Goal: Information Seeking & Learning: Learn about a topic

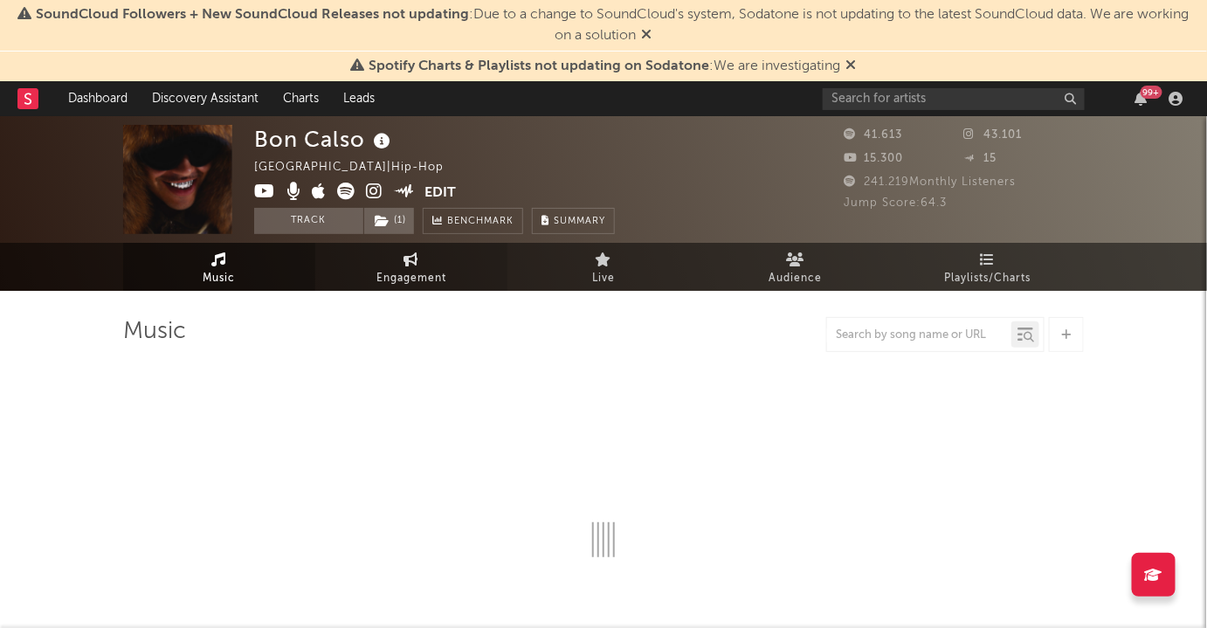
click at [428, 274] on span "Engagement" at bounding box center [411, 278] width 70 height 21
select select "1w"
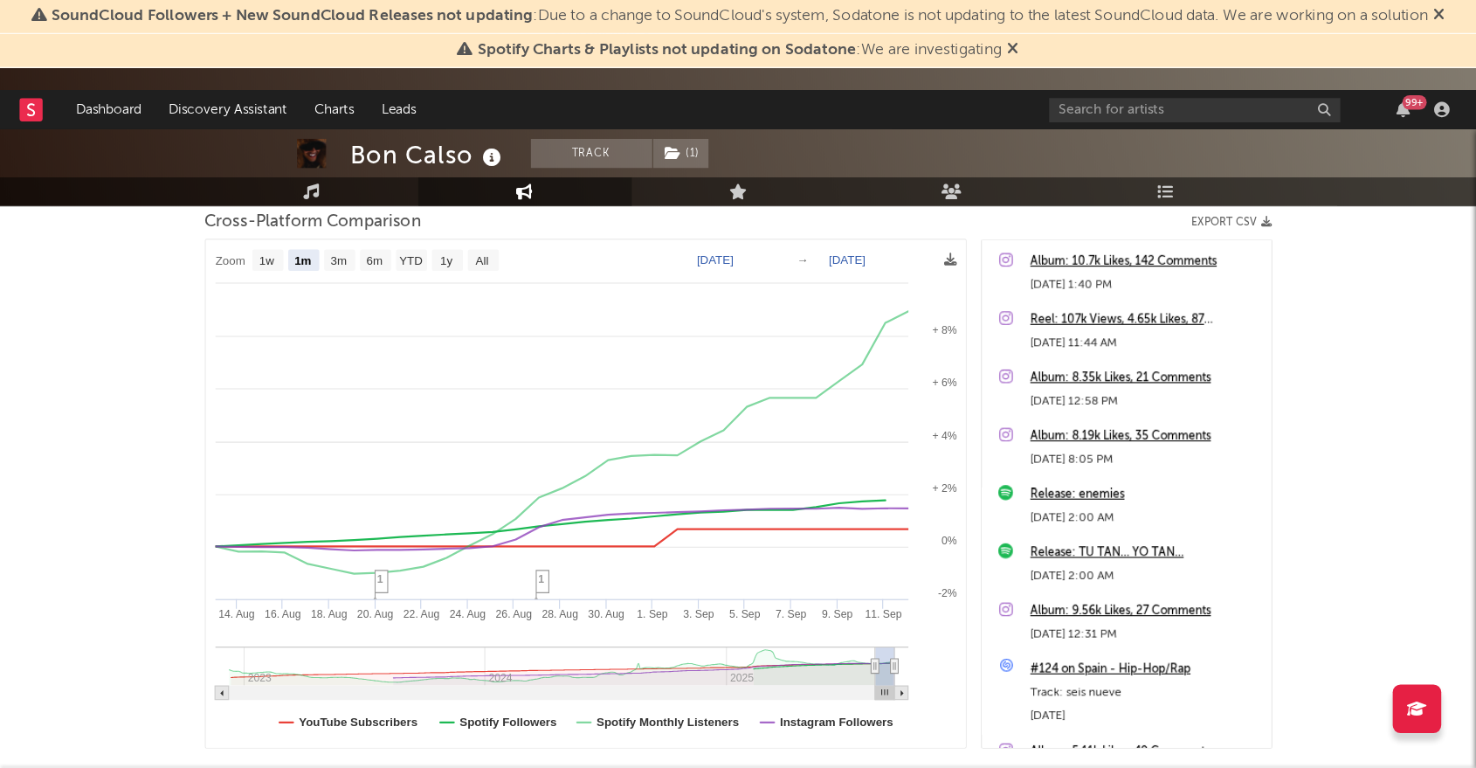
scroll to position [238, 0]
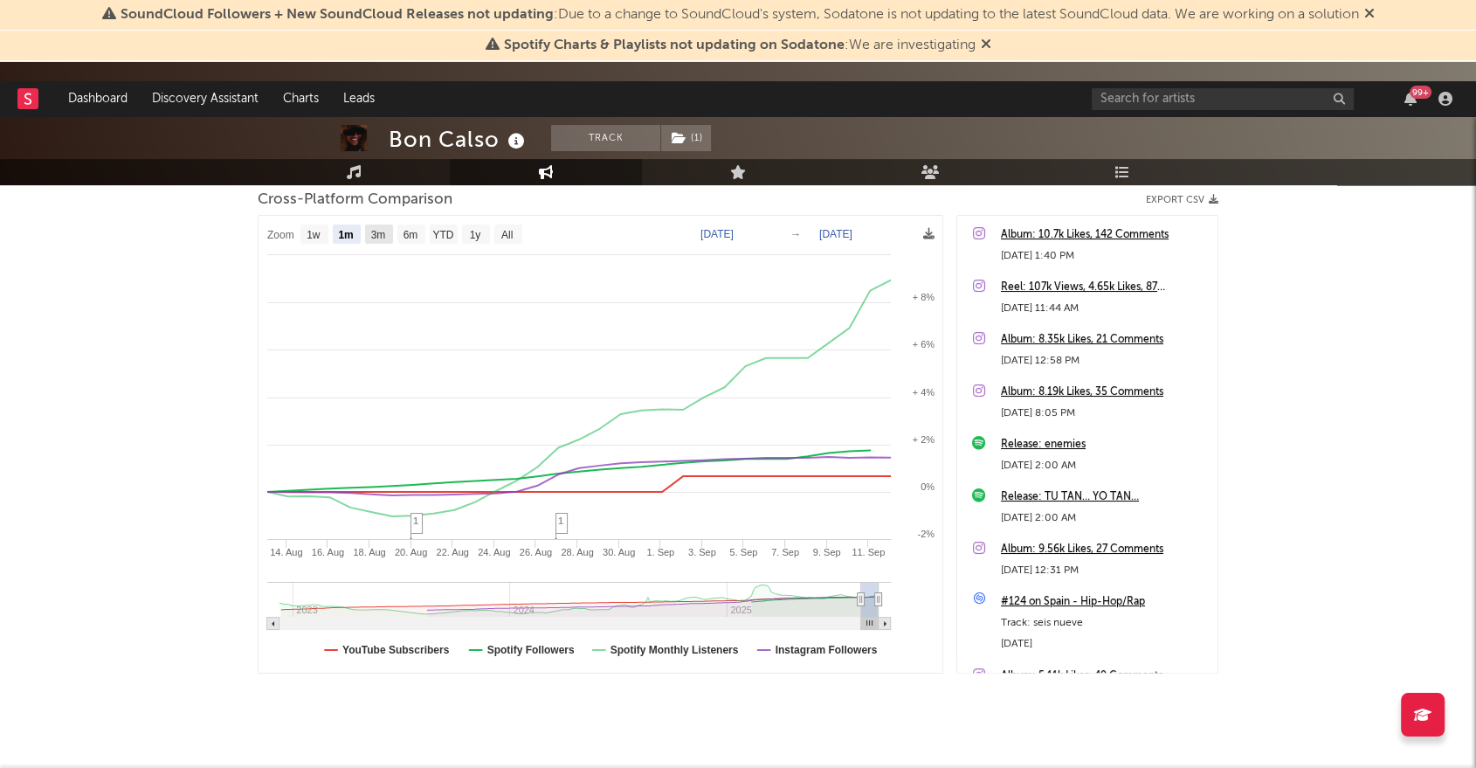
click at [383, 237] on text "3m" at bounding box center [378, 235] width 15 height 12
select select "3m"
type input "[DATE]"
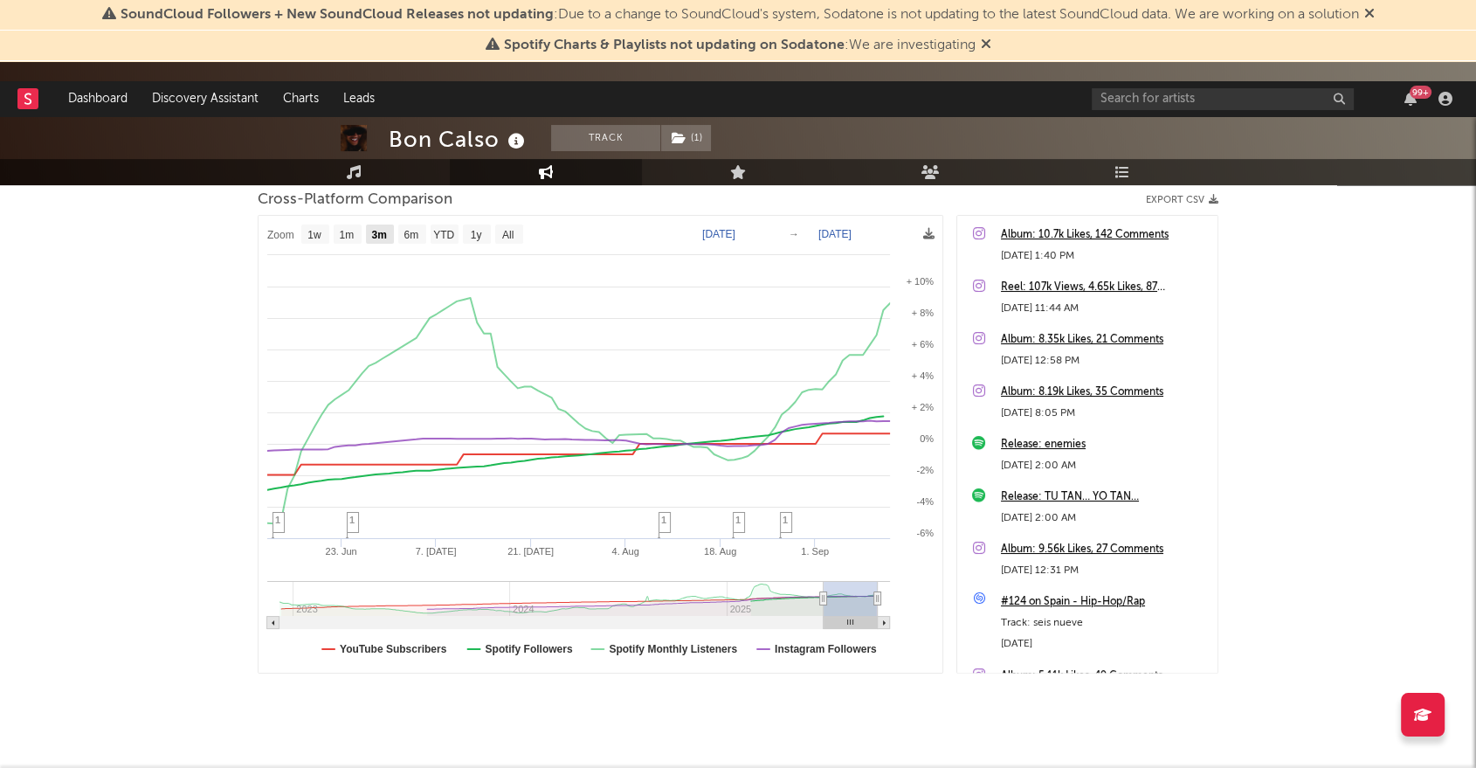
select select "3m"
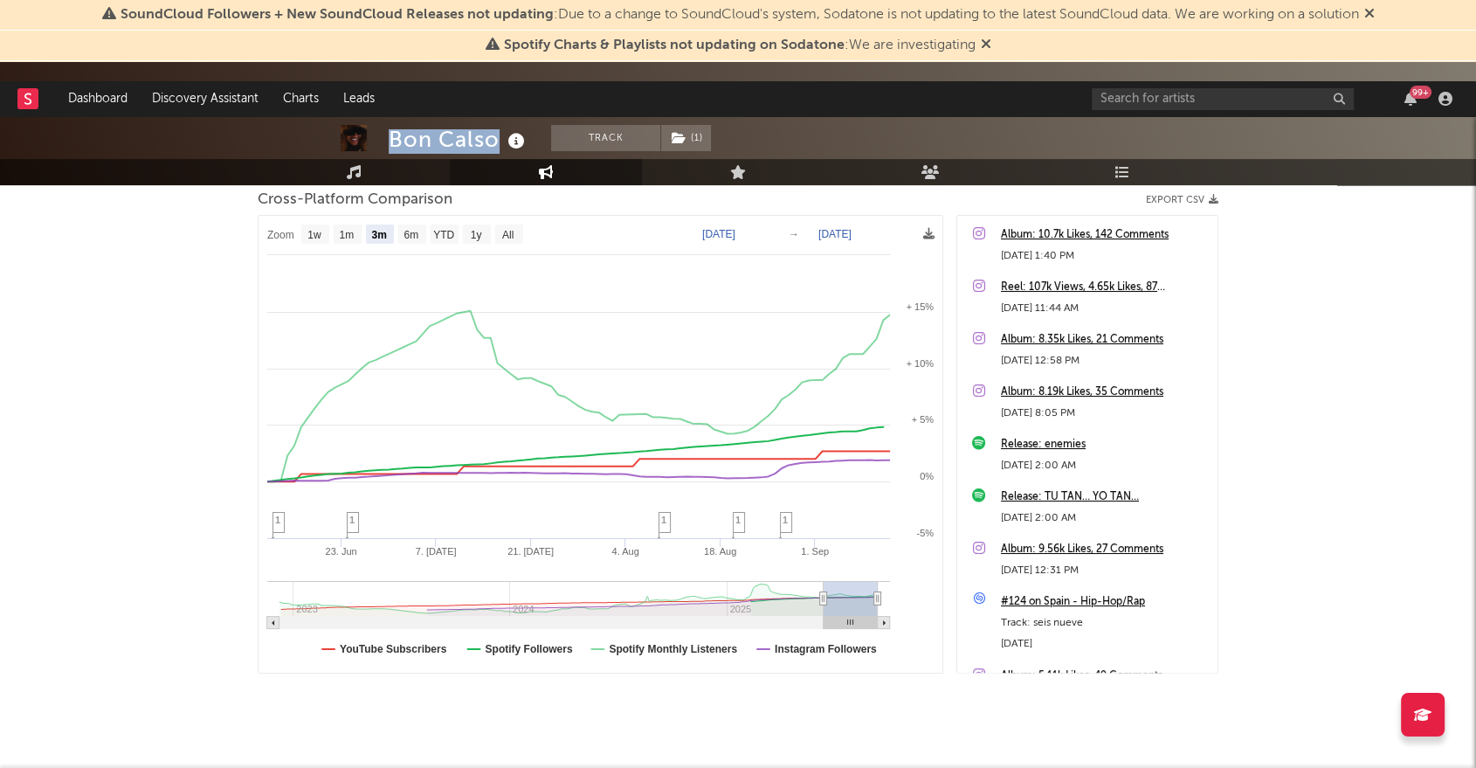
drag, startPoint x: 384, startPoint y: 141, endPoint x: 516, endPoint y: 139, distance: 131.9
click at [516, 139] on div "Bon Calso Track ( 1 ) [GEOGRAPHIC_DATA] | Hip-Hop Edit Track ( 1 ) Benchmark Su…" at bounding box center [738, 97] width 1476 height 175
